Goal: Task Accomplishment & Management: Use online tool/utility

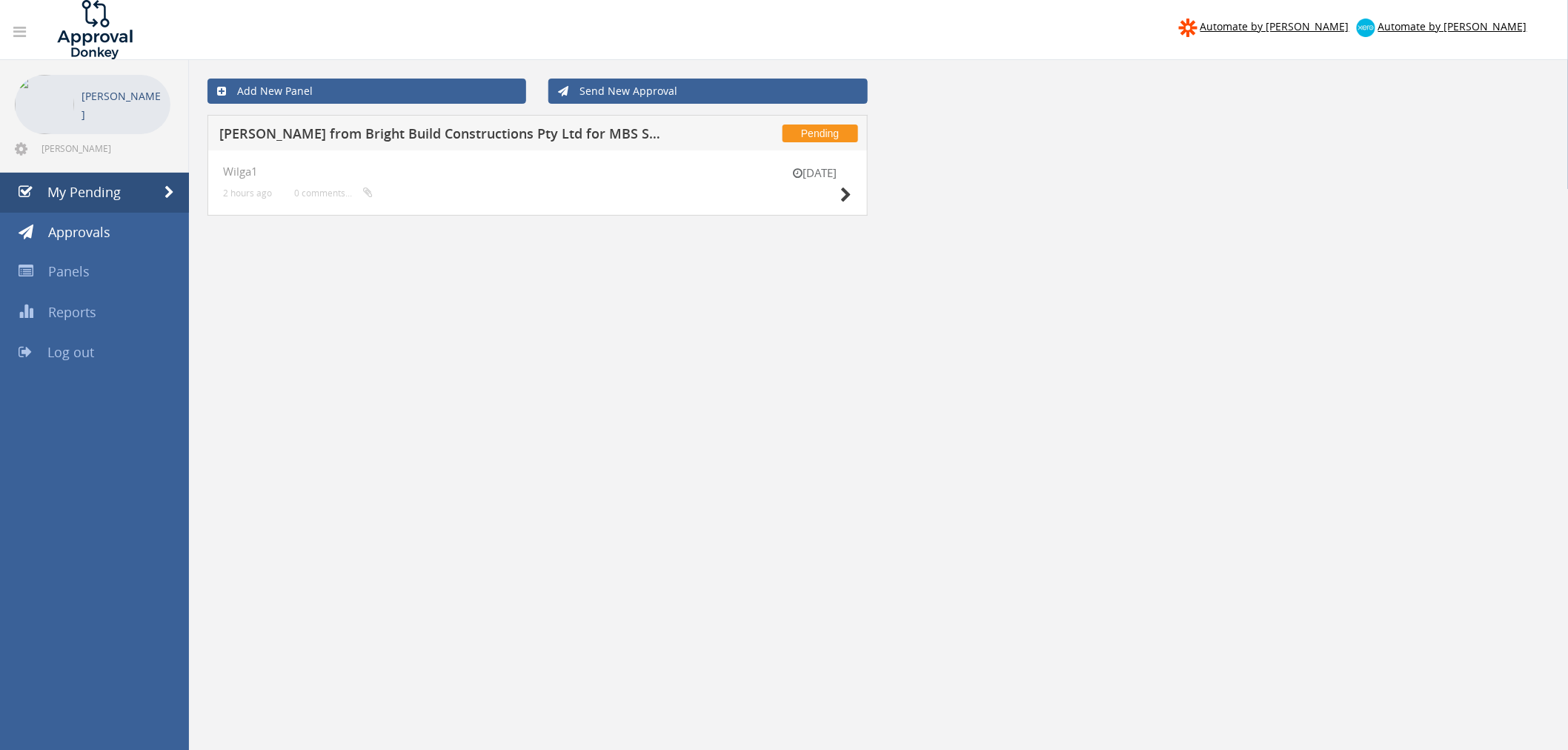
click at [857, 197] on div "[DATE] Wilga1 2 hours ago 0 comments..." at bounding box center [537, 183] width 661 height 66
click at [844, 196] on icon at bounding box center [847, 195] width 12 height 15
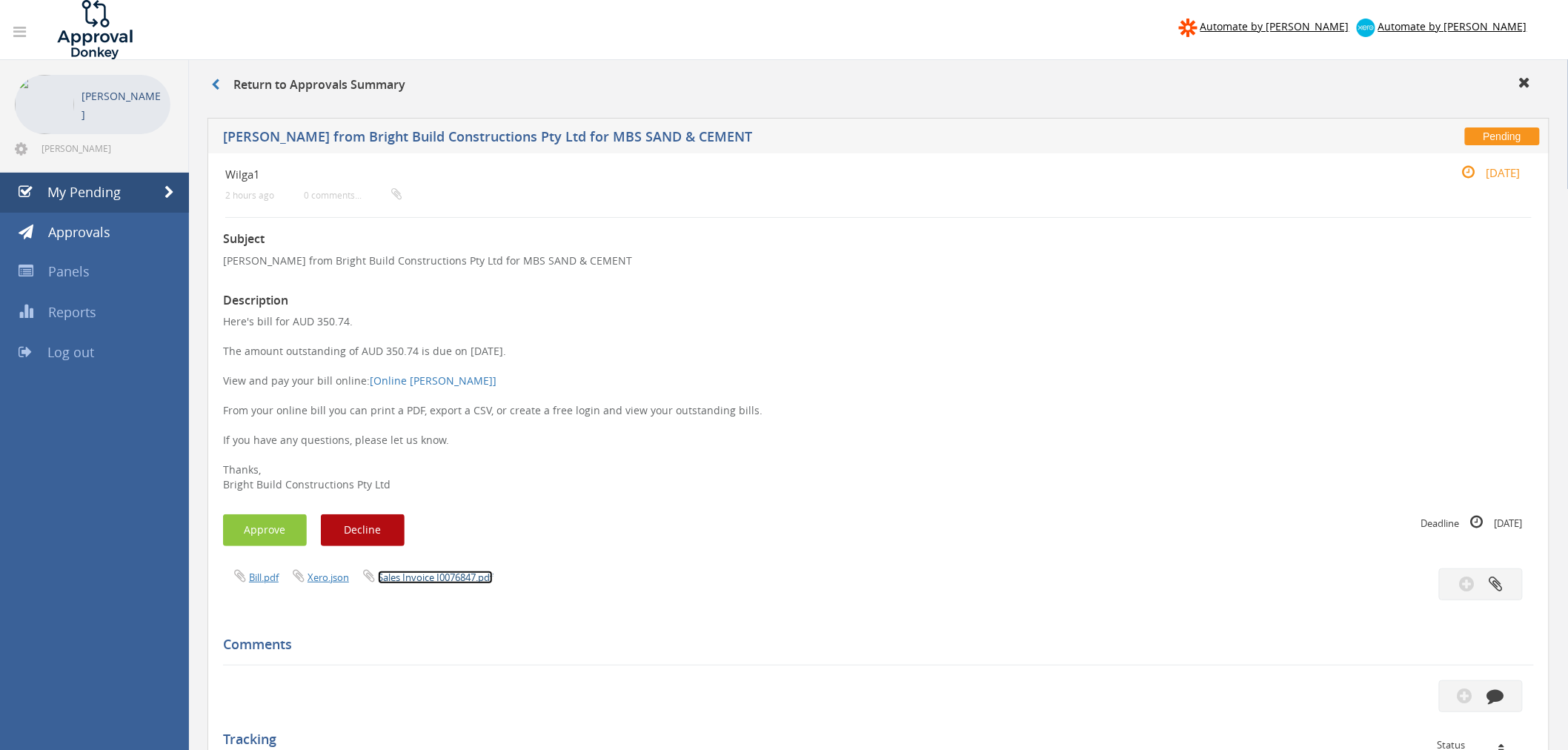
click at [450, 583] on link "Sales Invoice I0076847.pdf" at bounding box center [435, 577] width 115 height 13
click at [272, 538] on button "Approve" at bounding box center [264, 529] width 84 height 32
